Goal: Task Accomplishment & Management: Manage account settings

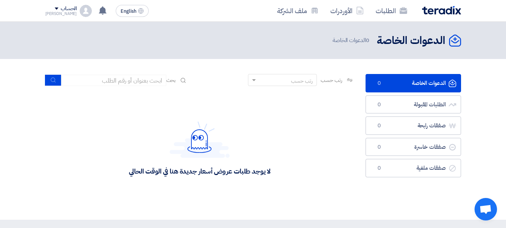
click at [50, 13] on div "[PERSON_NAME]" at bounding box center [61, 14] width 32 height 4
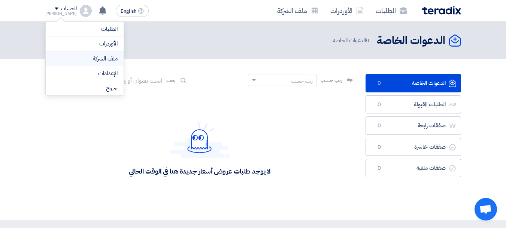
click at [100, 60] on link "ملف الشركة" at bounding box center [85, 58] width 66 height 9
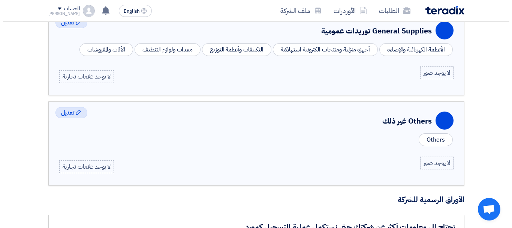
scroll to position [536, 0]
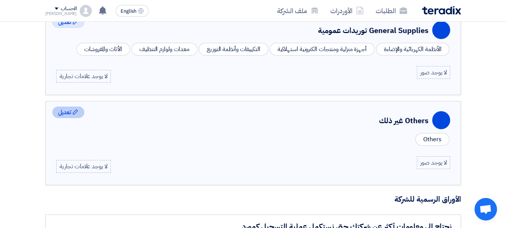
click at [64, 109] on span "تعديل" at bounding box center [64, 112] width 13 height 9
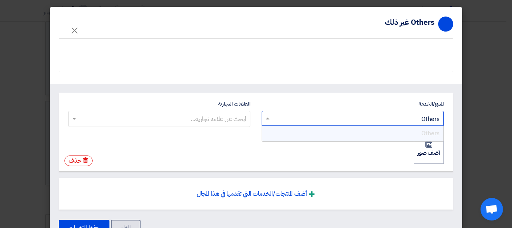
click at [277, 122] on input "المنتج/الخدمة ابحث عن المنتج/الخدمة × Others × Others" at bounding box center [356, 118] width 167 height 12
click at [276, 119] on input "المنتج/الخدمة ابحث عن المنتج/الخدمة × Others × Others" at bounding box center [356, 118] width 167 height 12
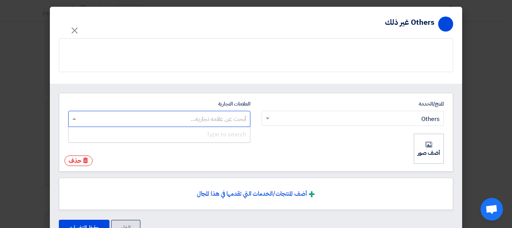
click at [216, 120] on input "العلامات التجارية أبحث عن علامه تجاريه... Type to search" at bounding box center [159, 118] width 175 height 12
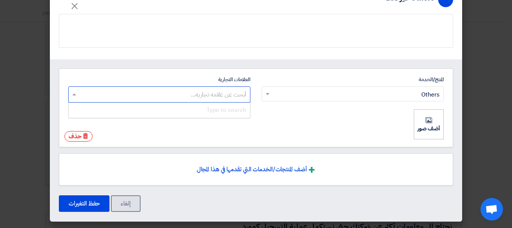
scroll to position [24, 0]
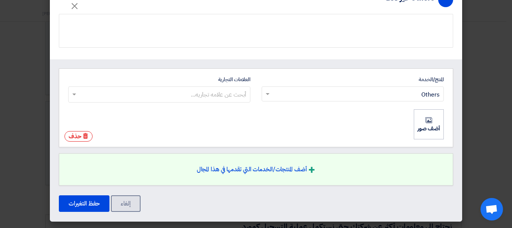
click at [238, 169] on span "أضف المنتجات/الخدمات التي تقدمها في هذا المجال" at bounding box center [252, 169] width 110 height 9
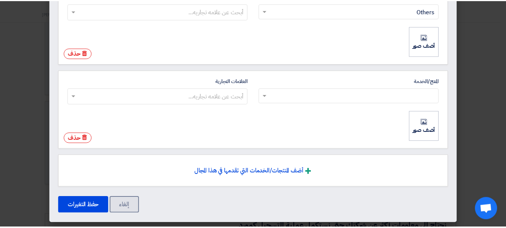
scroll to position [109, 0]
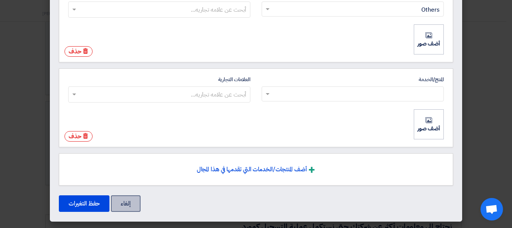
click at [128, 199] on button "إلغاء" at bounding box center [126, 203] width 30 height 16
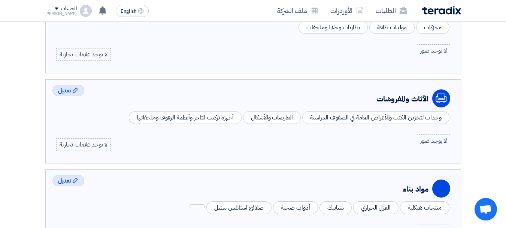
scroll to position [288, 0]
click at [347, 13] on link "الأوردرات" at bounding box center [347, 11] width 45 height 18
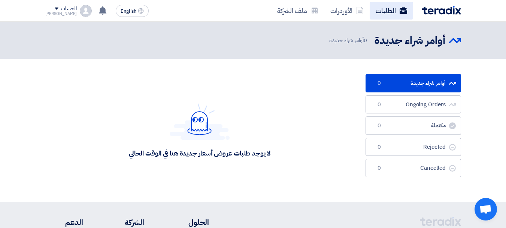
click at [382, 9] on link "الطلبات" at bounding box center [391, 11] width 43 height 18
